Goal: Check status: Check status

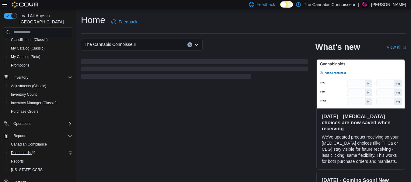
scroll to position [53, 0]
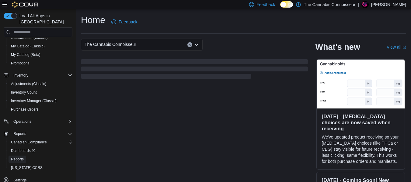
drag, startPoint x: 22, startPoint y: 153, endPoint x: 56, endPoint y: 133, distance: 40.2
click at [22, 157] on span "Reports" at bounding box center [17, 159] width 13 height 5
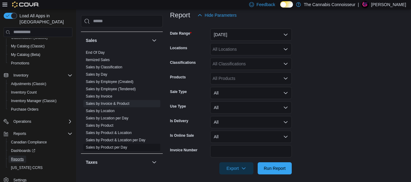
scroll to position [360, 0]
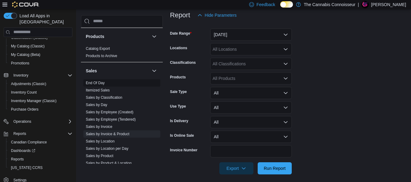
click at [100, 82] on link "End Of Day" at bounding box center [95, 83] width 19 height 4
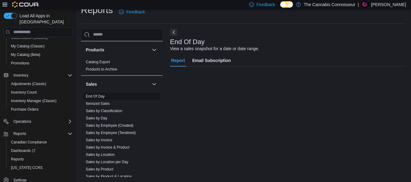
scroll to position [10, 0]
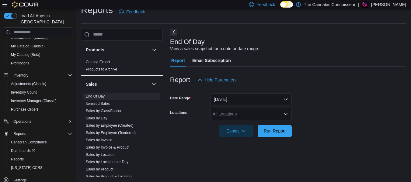
click at [232, 115] on div "All Locations" at bounding box center [251, 114] width 82 height 12
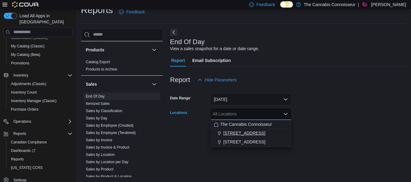
click at [252, 133] on span "2-1874 Scugog Street" at bounding box center [244, 133] width 42 height 6
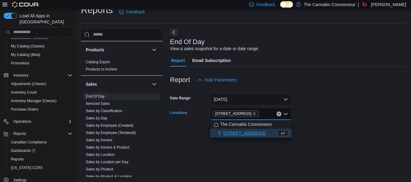
click at [320, 114] on form "Date Range Today Locations 2-1874 Scugog Street Combo box. Selected. 2-1874 Scu…" at bounding box center [288, 111] width 236 height 51
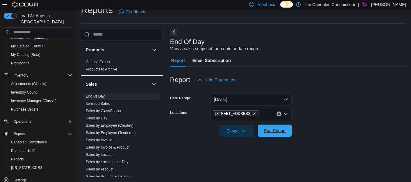
click at [284, 132] on span "Run Report" at bounding box center [275, 131] width 22 height 6
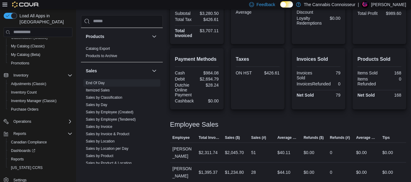
scroll to position [177, 0]
